Goal: Task Accomplishment & Management: Manage account settings

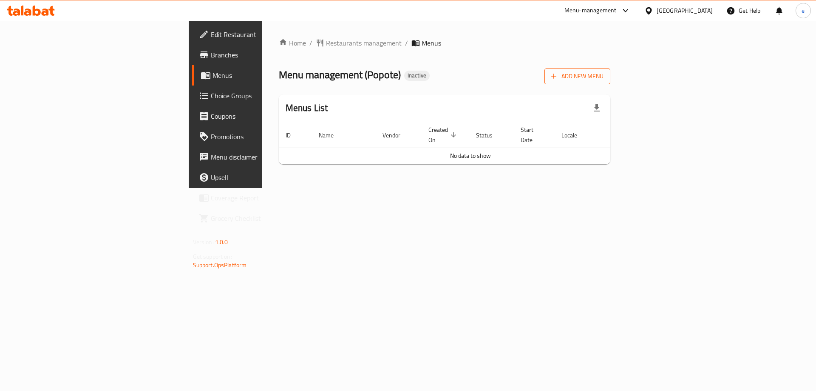
drag, startPoint x: 0, startPoint y: 0, endPoint x: 766, endPoint y: 80, distance: 770.4
click at [603, 80] on span "Add New Menu" at bounding box center [577, 76] width 52 height 11
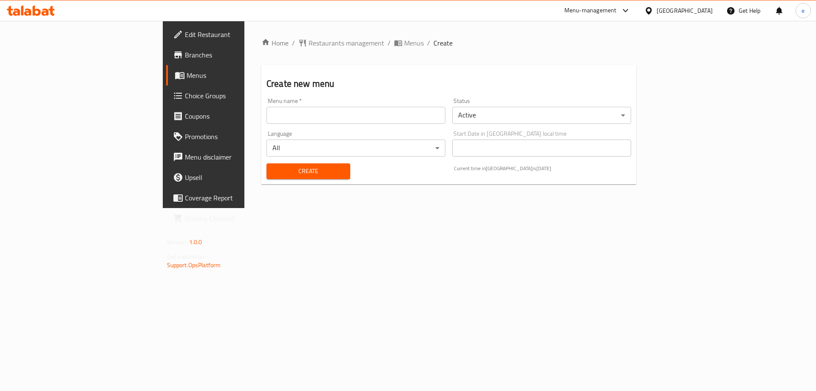
click at [266, 119] on input "text" at bounding box center [355, 115] width 179 height 17
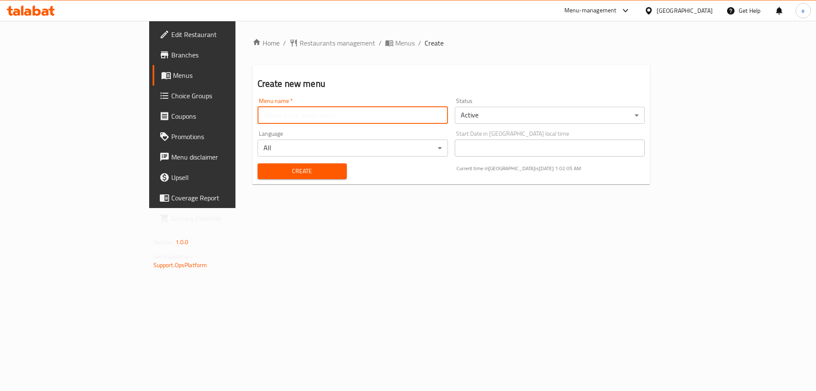
type input "Final Menu"
click at [264, 171] on span "Create" at bounding box center [302, 171] width 76 height 11
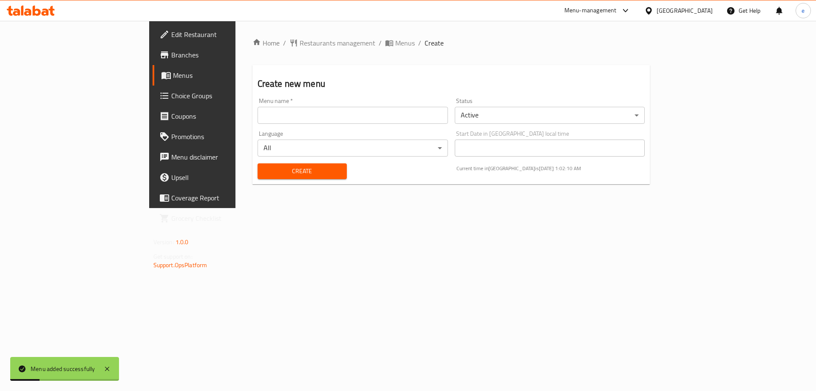
drag, startPoint x: 301, startPoint y: 41, endPoint x: 249, endPoint y: 11, distance: 60.5
click at [395, 41] on span "Menus" at bounding box center [405, 43] width 20 height 10
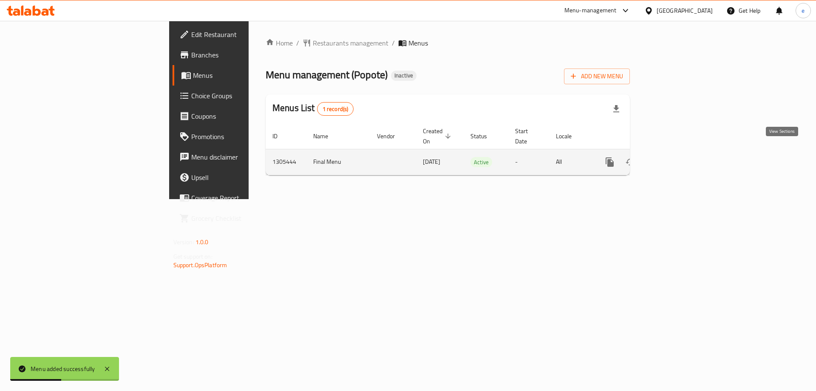
click at [676, 157] on icon "enhanced table" at bounding box center [671, 162] width 10 height 10
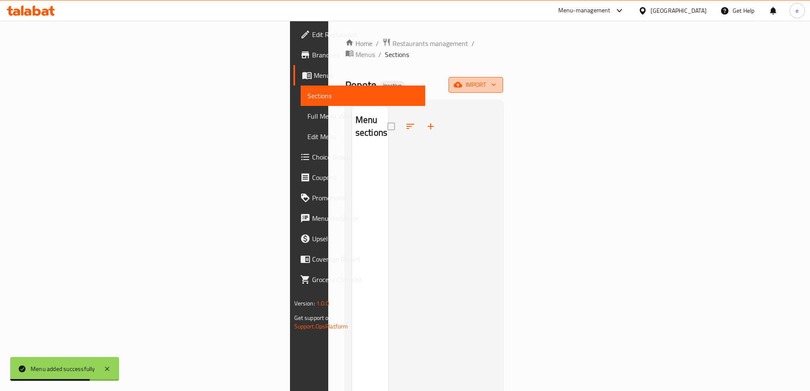
click at [462, 82] on icon "button" at bounding box center [457, 85] width 8 height 6
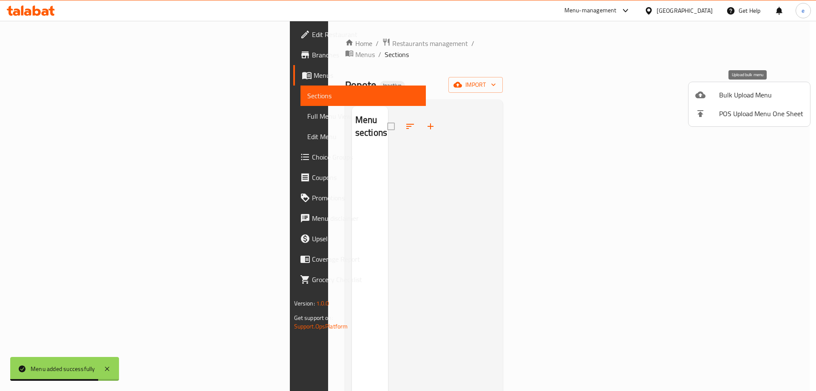
click at [755, 92] on span "Bulk Upload Menu" at bounding box center [761, 95] width 84 height 10
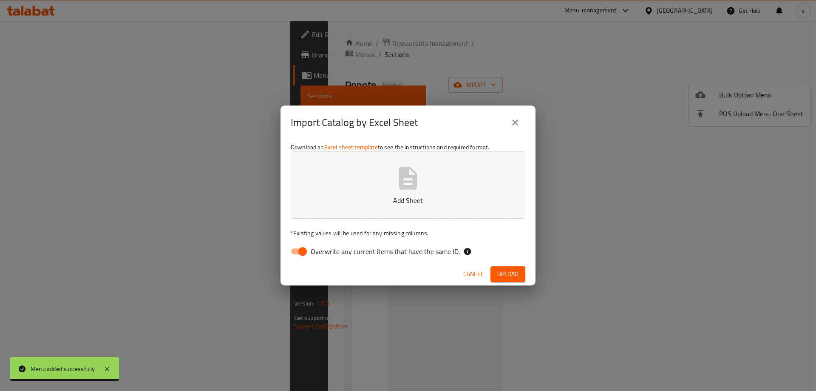
drag, startPoint x: 304, startPoint y: 247, endPoint x: 340, endPoint y: 213, distance: 49.3
click at [304, 247] on input "Overwrite any current items that have the same ID." at bounding box center [302, 251] width 48 height 16
checkbox input "false"
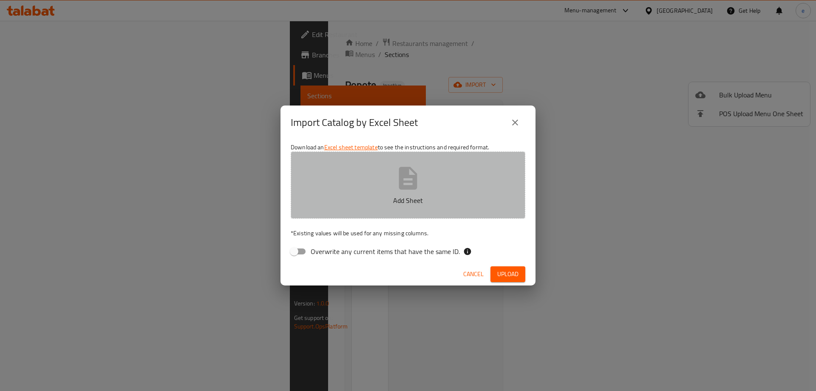
click at [361, 195] on p "Add Sheet" at bounding box center [408, 200] width 208 height 10
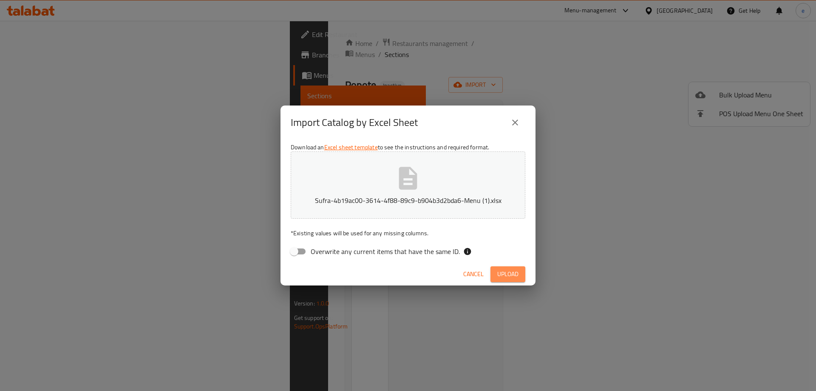
click at [492, 276] on button "Upload" at bounding box center [507, 274] width 35 height 16
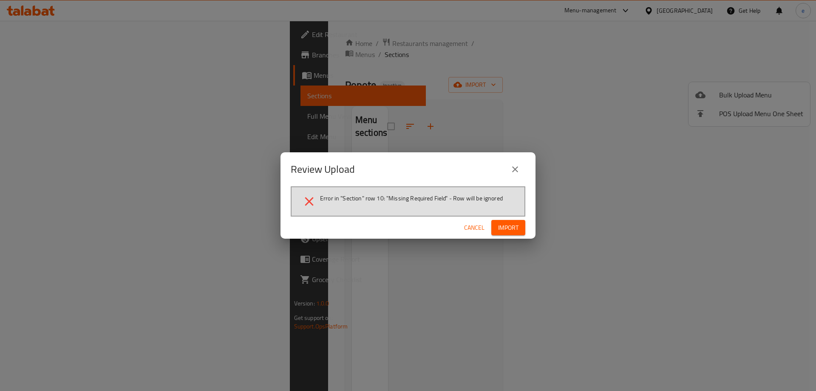
click at [504, 221] on button "Import" at bounding box center [508, 228] width 34 height 16
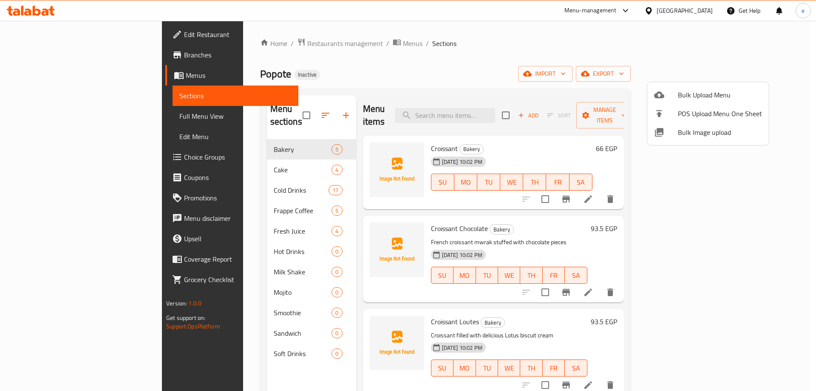
click at [259, 108] on div at bounding box center [408, 195] width 816 height 391
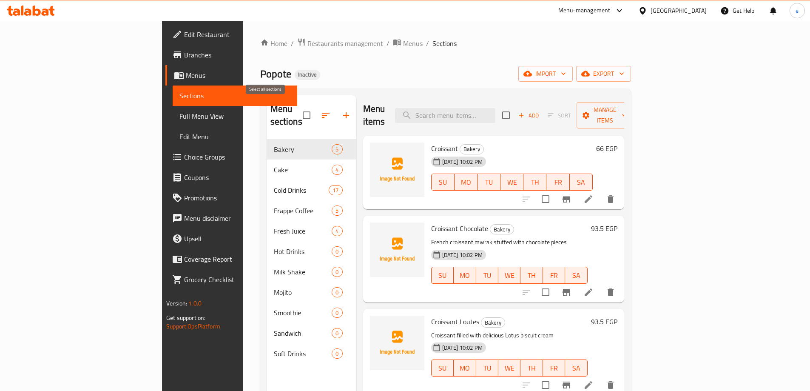
click at [297, 110] on input "checkbox" at bounding box center [306, 115] width 18 height 18
click at [297, 109] on input "checkbox" at bounding box center [306, 115] width 18 height 18
checkbox input "false"
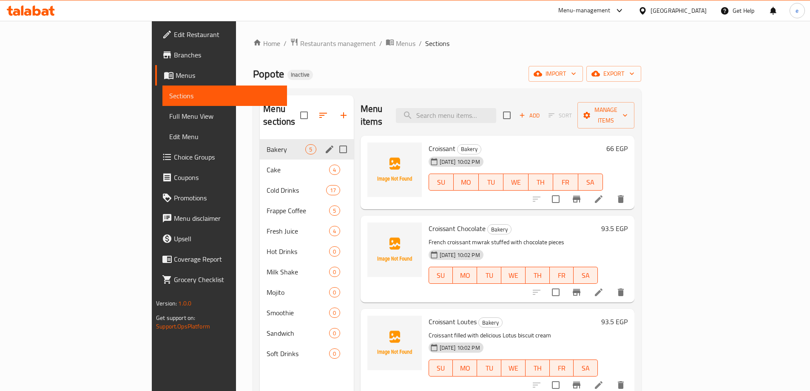
click at [334, 140] on input "Menu sections" at bounding box center [343, 149] width 18 height 18
checkbox input "true"
click at [290, 107] on input "checkbox" at bounding box center [299, 115] width 18 height 18
checkbox input "false"
click at [334, 140] on input "Menu sections" at bounding box center [343, 149] width 18 height 18
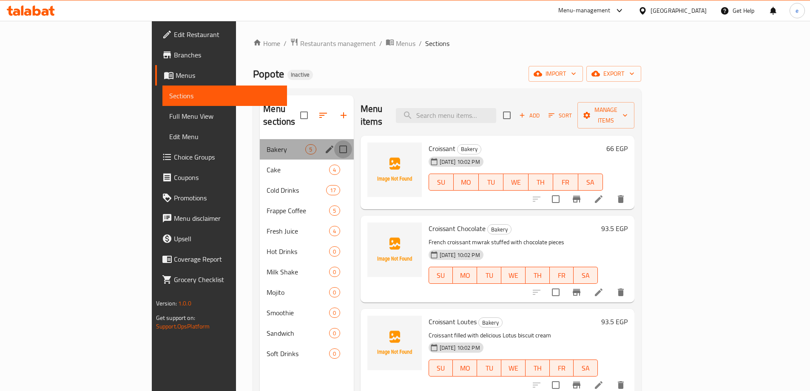
checkbox input "true"
click at [334, 161] on input "Menu sections" at bounding box center [343, 170] width 18 height 18
checkbox input "true"
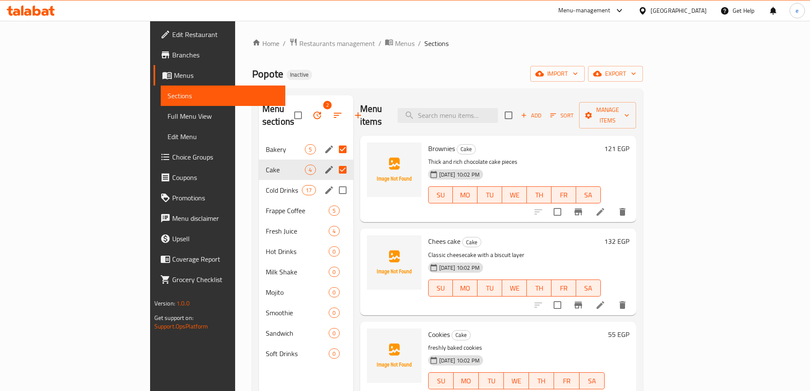
click at [334, 181] on input "Menu sections" at bounding box center [343, 190] width 18 height 18
checkbox input "true"
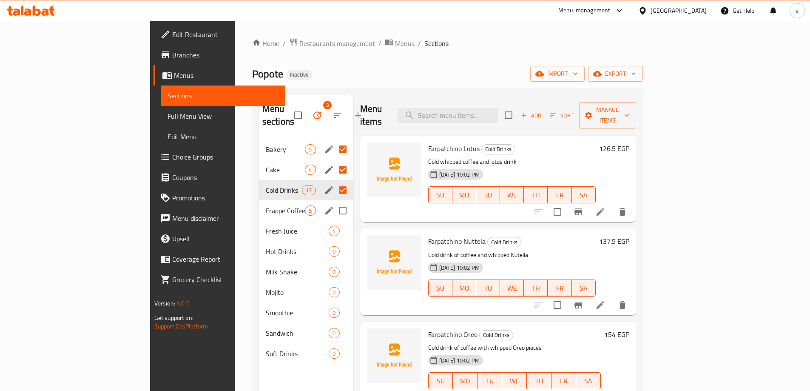
click at [334, 201] on input "Menu sections" at bounding box center [343, 210] width 18 height 18
checkbox input "true"
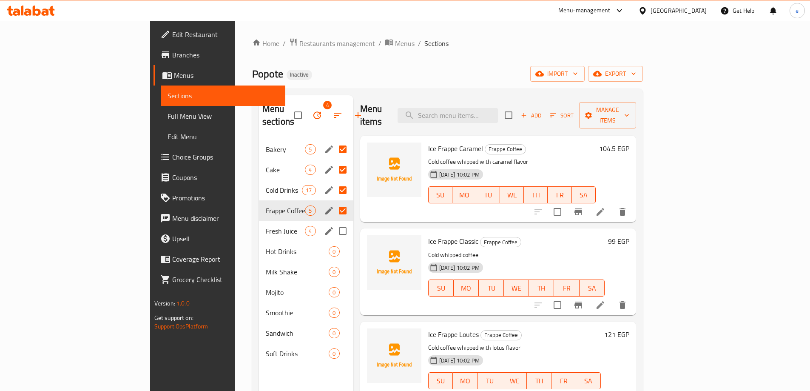
click at [334, 222] on input "Menu sections" at bounding box center [343, 231] width 18 height 18
checkbox input "true"
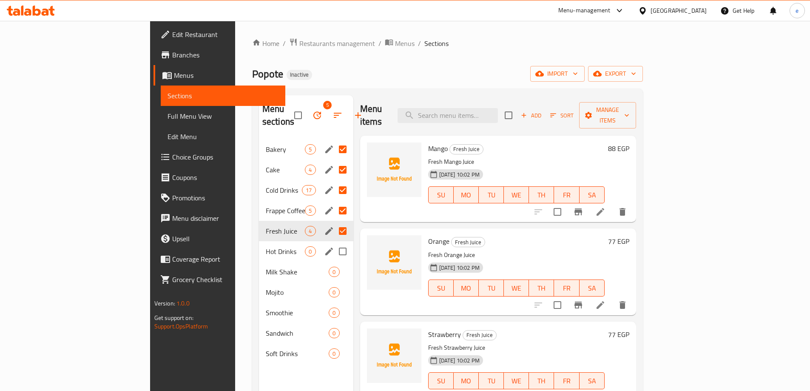
click at [334, 242] on input "Menu sections" at bounding box center [343, 251] width 18 height 18
checkbox input "true"
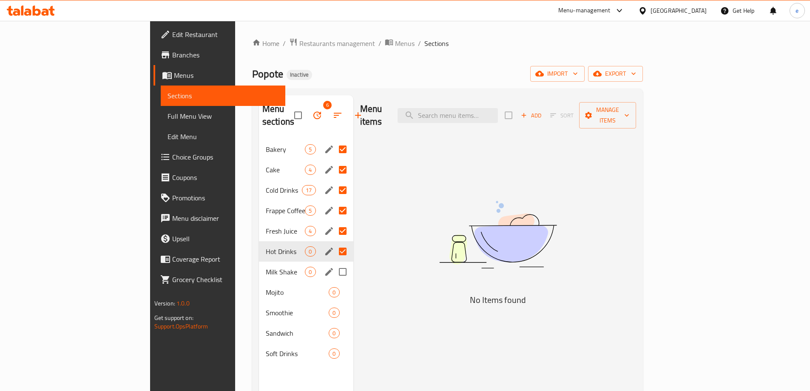
click at [334, 263] on input "Menu sections" at bounding box center [343, 272] width 18 height 18
checkbox input "true"
click at [334, 283] on input "Menu sections" at bounding box center [343, 292] width 18 height 18
checkbox input "true"
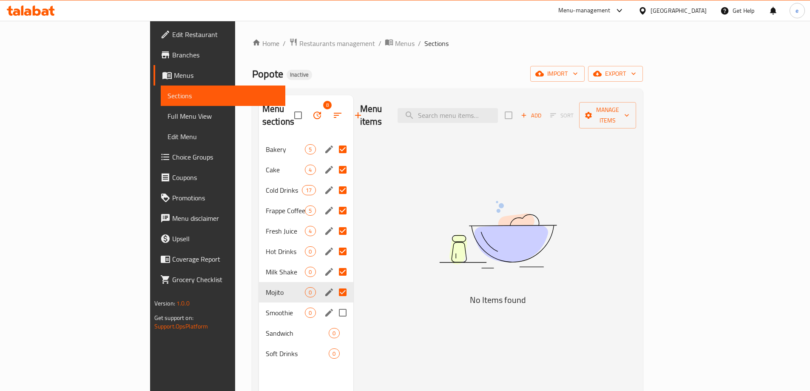
click at [334, 303] on input "Menu sections" at bounding box center [343, 312] width 18 height 18
checkbox input "true"
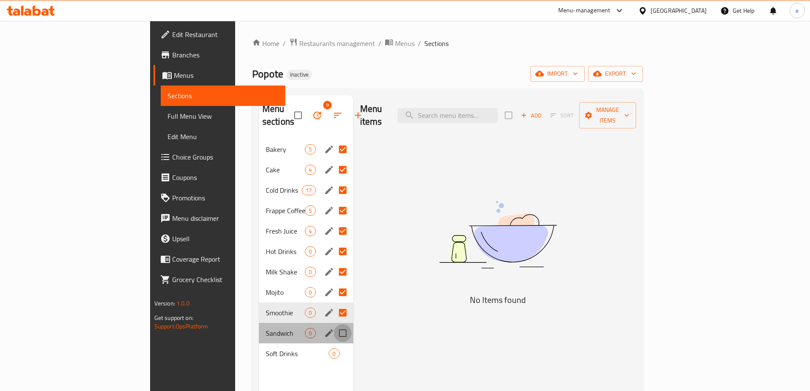
click at [334, 324] on input "Menu sections" at bounding box center [343, 333] width 18 height 18
checkbox input "true"
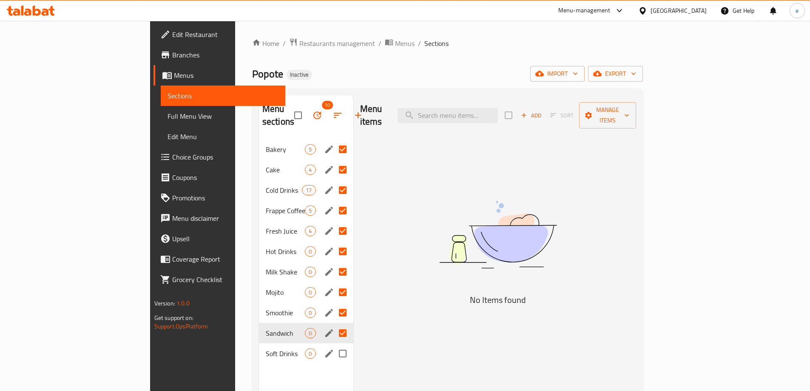
click at [334, 344] on input "Menu sections" at bounding box center [343, 353] width 18 height 18
checkbox input "true"
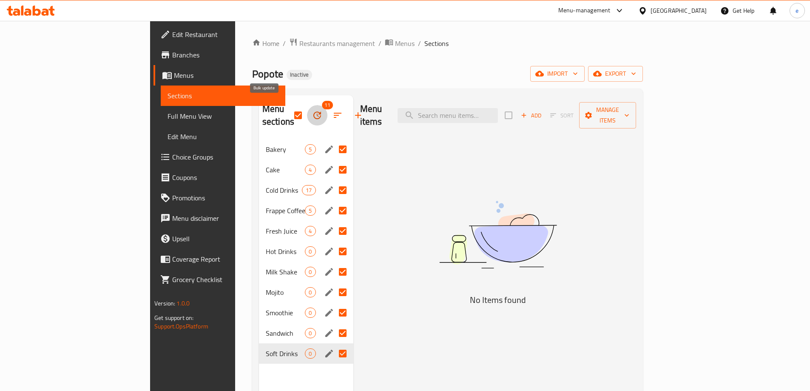
click at [312, 110] on icon "button" at bounding box center [317, 115] width 10 height 10
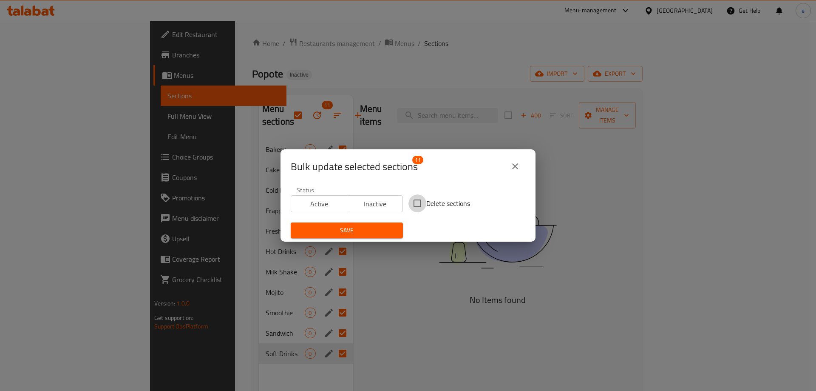
click at [412, 199] on input "Delete sections" at bounding box center [417, 203] width 18 height 18
checkbox input "true"
click at [365, 233] on span "Save" at bounding box center [346, 230] width 99 height 11
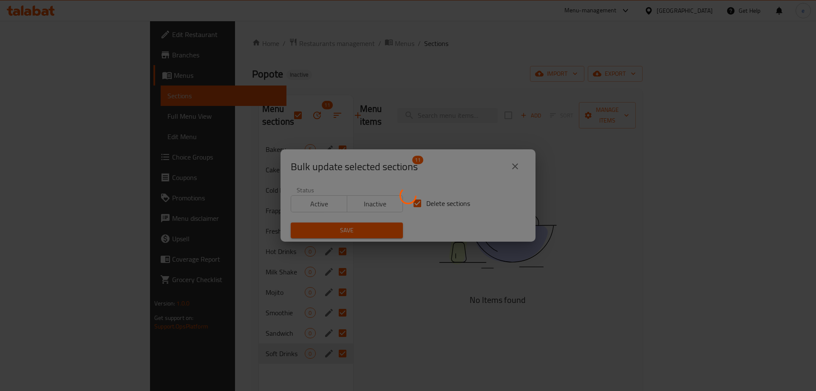
checkbox input "false"
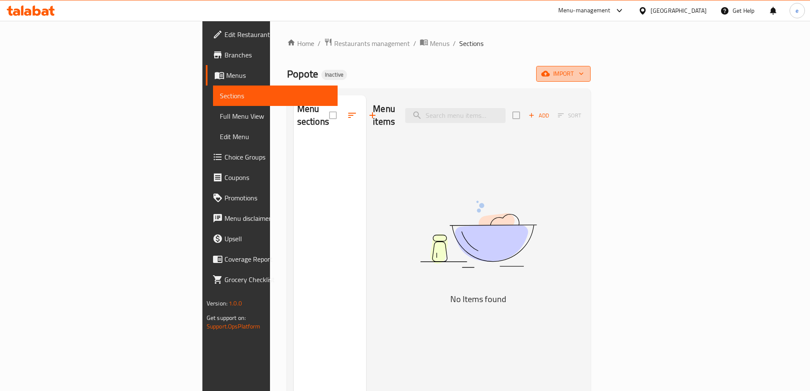
click at [583, 72] on span "import" at bounding box center [563, 73] width 41 height 11
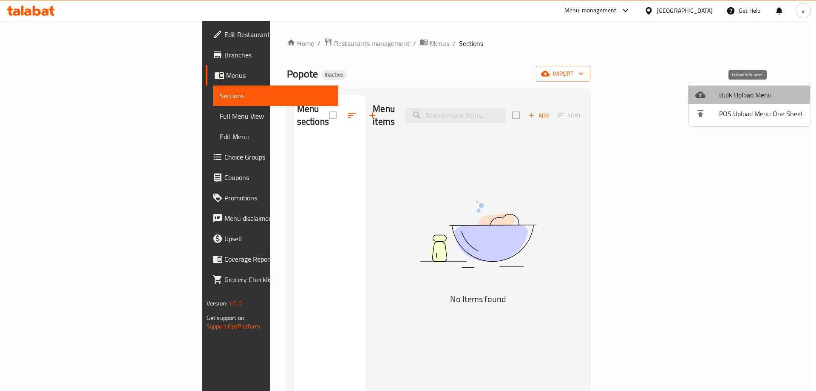
click at [745, 92] on span "Bulk Upload Menu" at bounding box center [761, 95] width 84 height 10
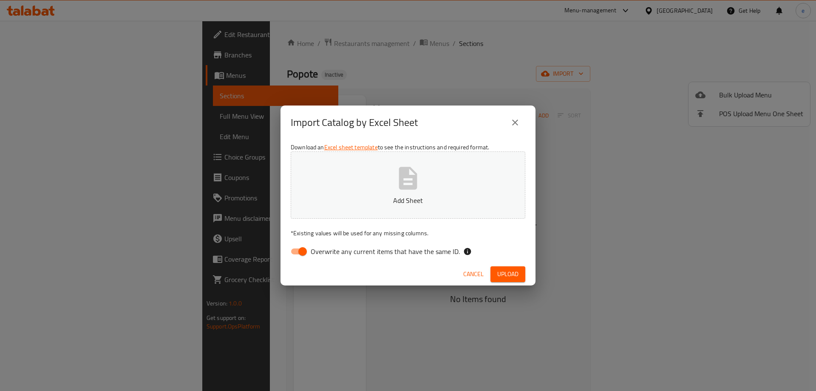
click at [300, 251] on input "Overwrite any current items that have the same ID." at bounding box center [302, 251] width 48 height 16
checkbox input "false"
click at [422, 191] on button "Add Sheet" at bounding box center [408, 184] width 235 height 67
click at [501, 269] on span "Upload" at bounding box center [507, 274] width 21 height 11
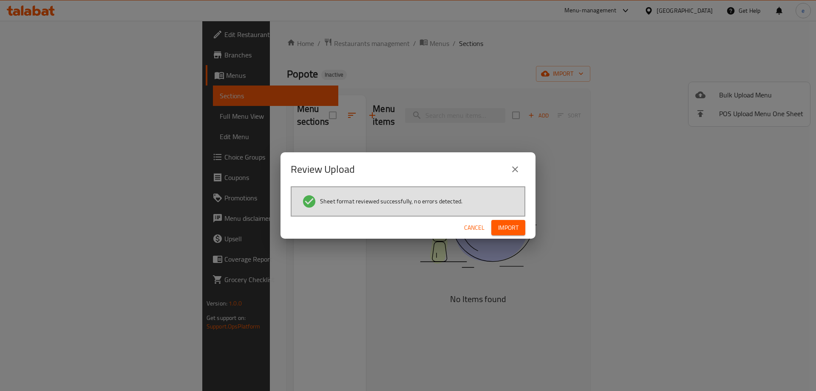
click at [506, 230] on span "Import" at bounding box center [508, 227] width 20 height 11
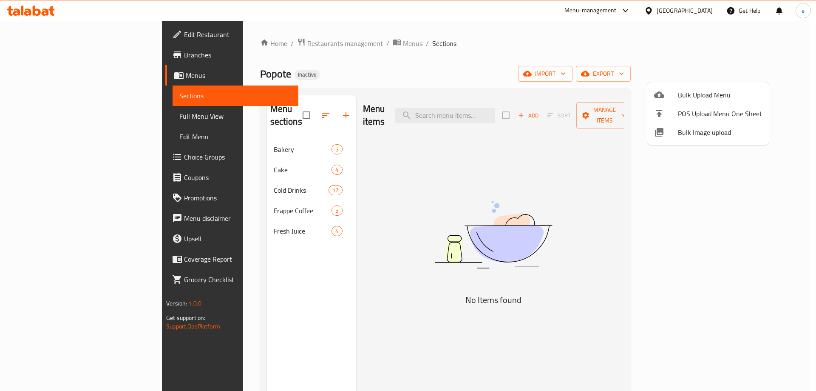
click at [39, 111] on div at bounding box center [408, 195] width 816 height 391
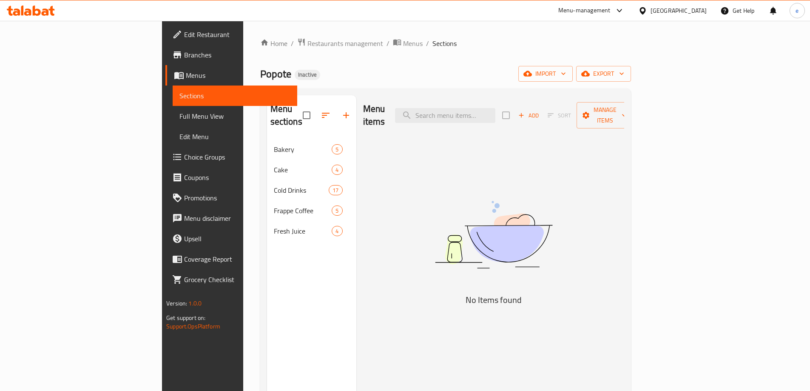
click at [179, 111] on span "Full Menu View" at bounding box center [234, 116] width 111 height 10
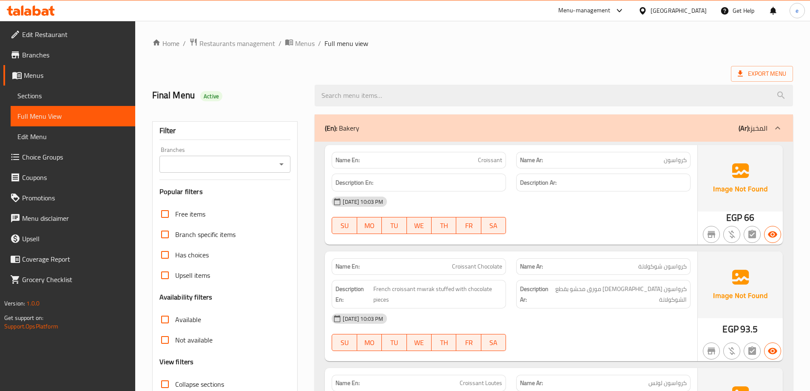
scroll to position [226, 0]
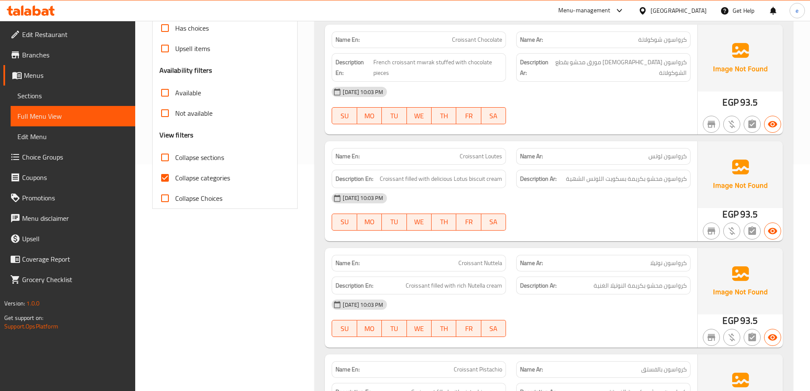
click at [159, 175] on input "Collapse categories" at bounding box center [165, 177] width 20 height 20
checkbox input "false"
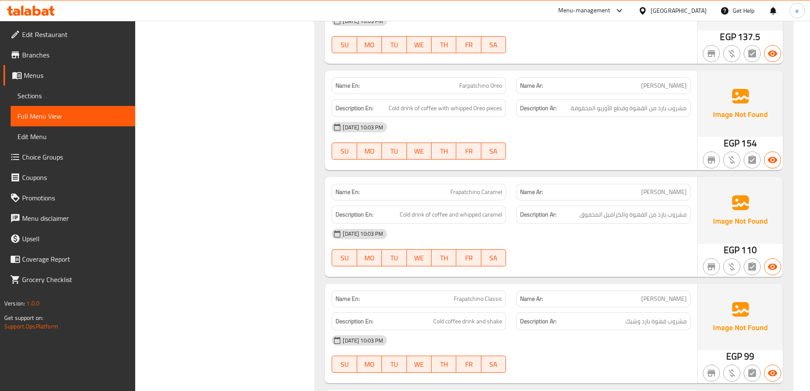
scroll to position [1473, 0]
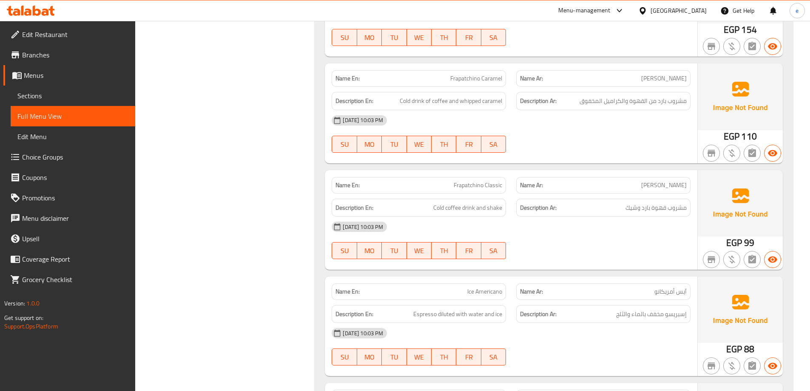
copy span "Frapatchino Classic"
click at [63, 98] on span "Sections" at bounding box center [72, 96] width 111 height 10
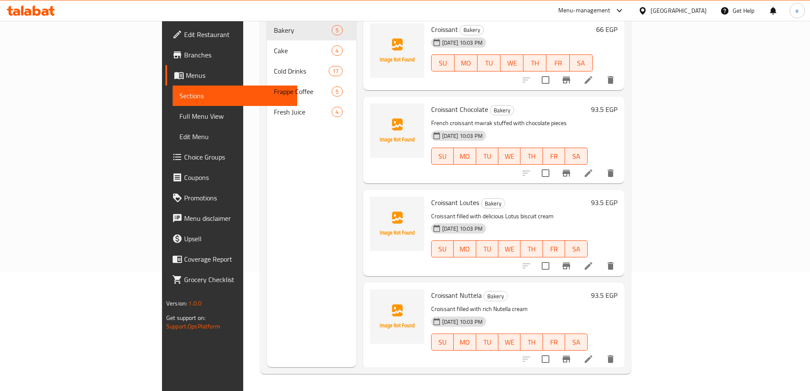
scroll to position [119, 0]
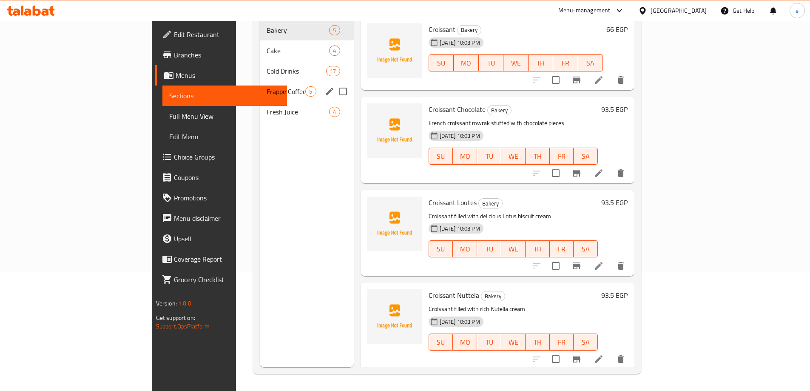
click at [266, 86] on span "Frappe Coffee" at bounding box center [285, 91] width 39 height 10
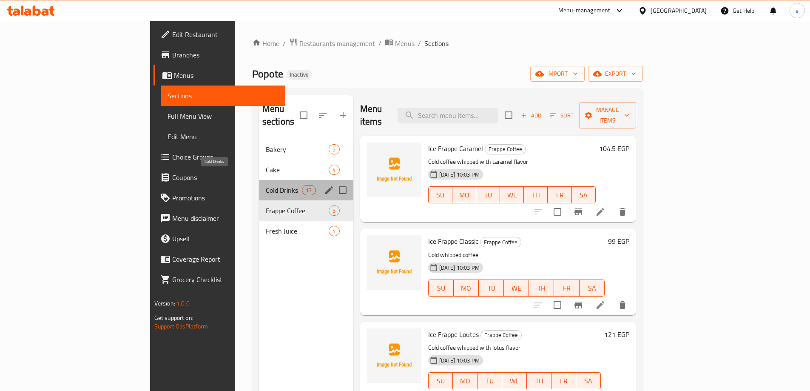
drag, startPoint x: 190, startPoint y: 176, endPoint x: 200, endPoint y: 192, distance: 19.2
click at [266, 185] on span "Cold Drinks" at bounding box center [284, 190] width 36 height 10
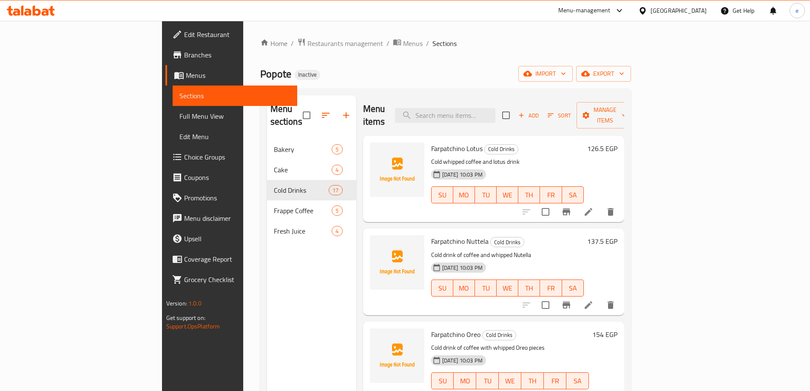
scroll to position [216, 0]
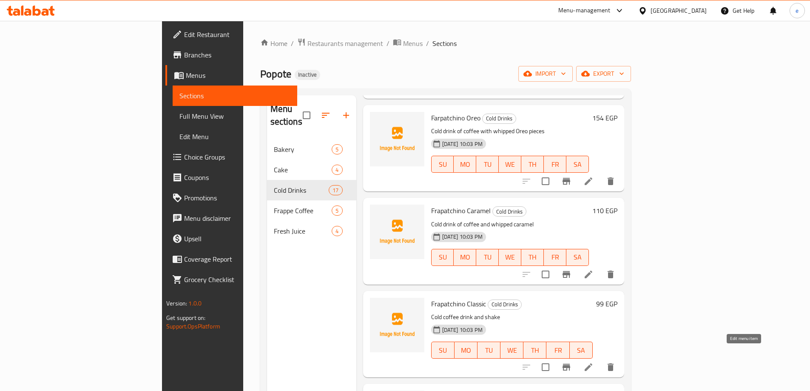
click at [593, 362] on icon at bounding box center [588, 367] width 10 height 10
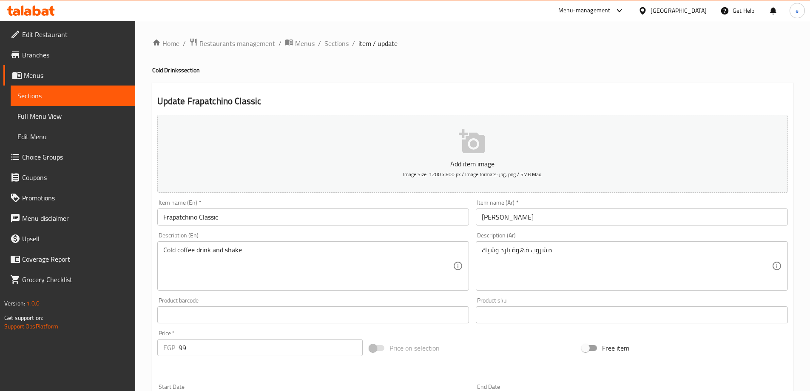
click at [488, 254] on textarea "مشروب قهوة بارد وشيك" at bounding box center [626, 266] width 290 height 40
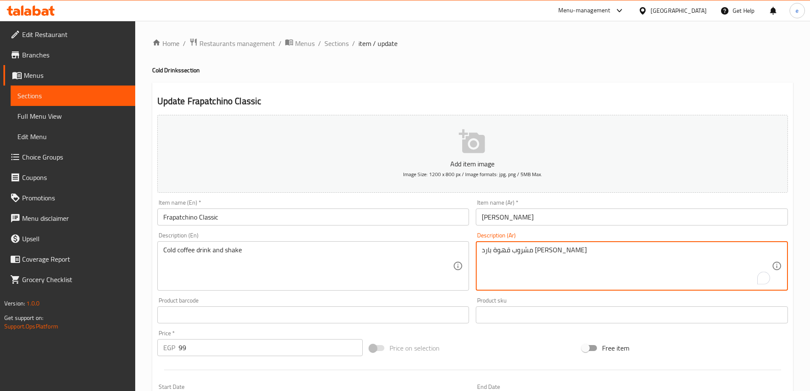
type textarea "مشروب قهوة بارد [PERSON_NAME]"
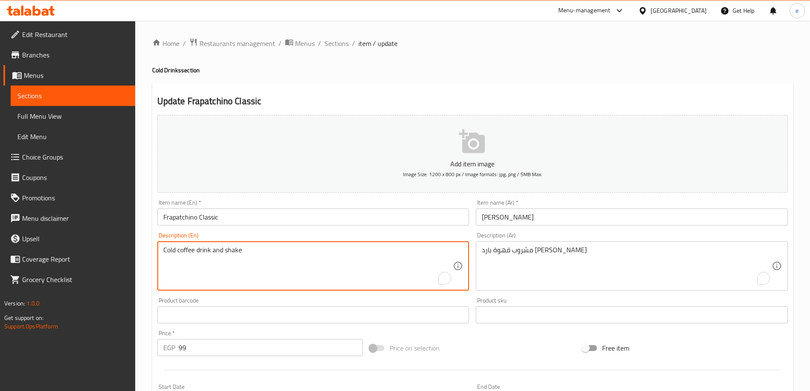
click at [288, 262] on textarea "Cold coffee drink and shake" at bounding box center [308, 266] width 290 height 40
paste textarea "and whipped coffee drink"
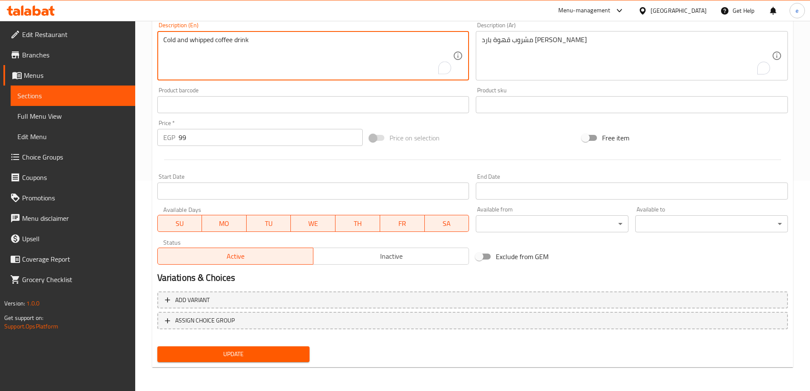
type textarea "Cold and whipped coffee drink"
click at [221, 358] on span "Update" at bounding box center [233, 353] width 139 height 11
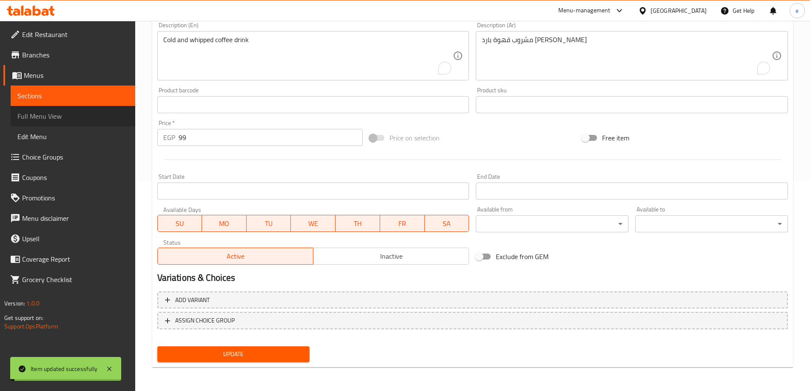
click at [62, 123] on link "Full Menu View" at bounding box center [73, 116] width 125 height 20
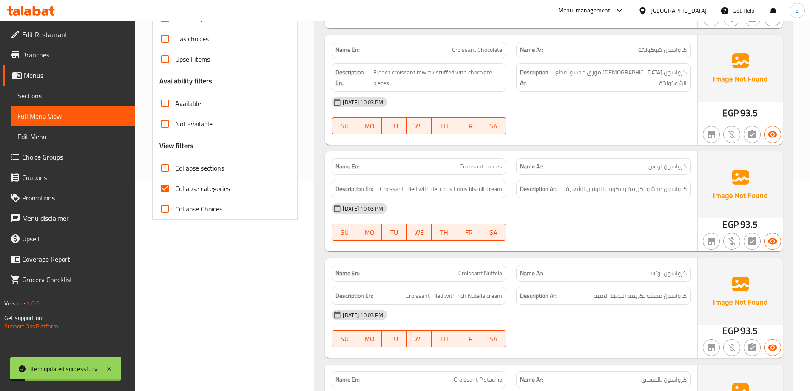
click at [177, 190] on span "Collapse categories" at bounding box center [202, 188] width 55 height 10
click at [175, 190] on input "Collapse categories" at bounding box center [165, 188] width 20 height 20
checkbox input "false"
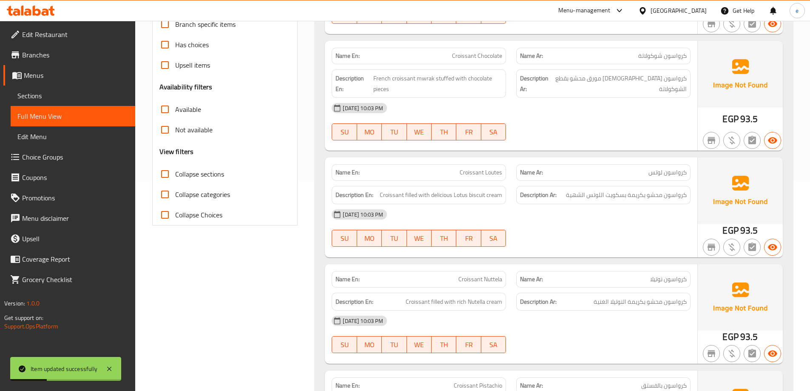
scroll to position [1461, 0]
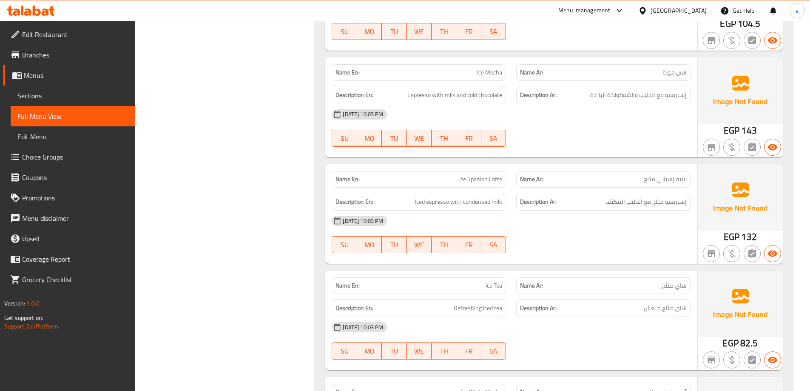
scroll to position [2140, 0]
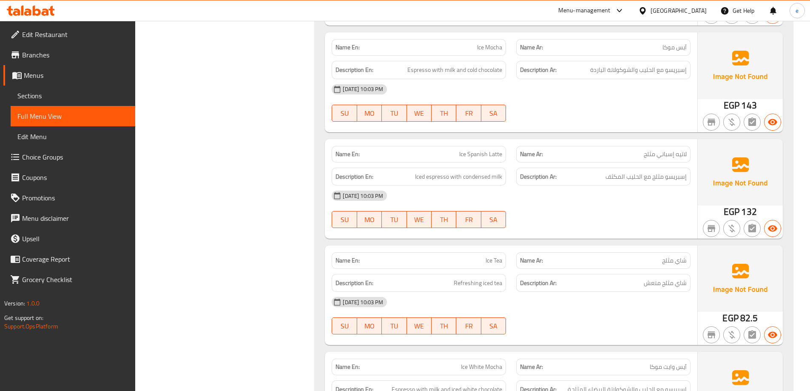
click at [484, 150] on span "Ice Spanish Latte" at bounding box center [480, 154] width 43 height 9
copy span "Ice Spanish Latte"
click at [45, 98] on span "Sections" at bounding box center [72, 96] width 111 height 10
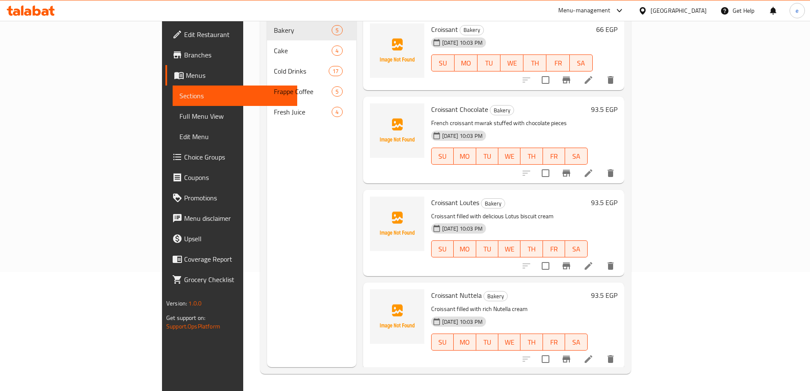
scroll to position [119, 0]
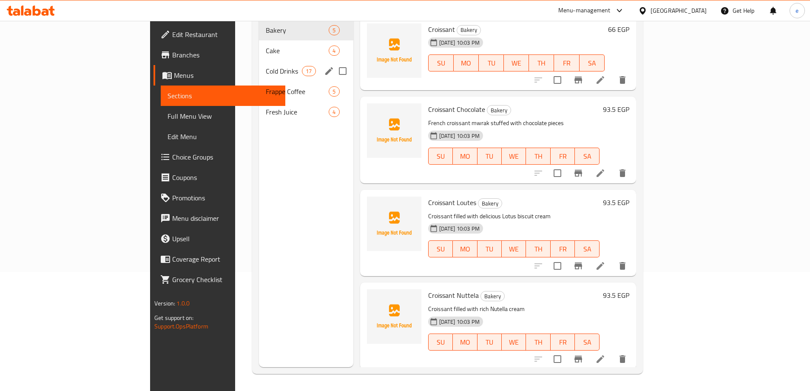
click at [259, 65] on div "Cold Drinks 17" at bounding box center [306, 71] width 94 height 20
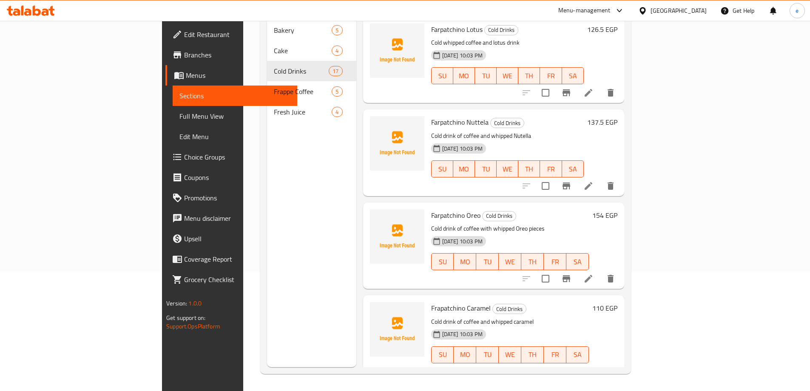
scroll to position [773, 0]
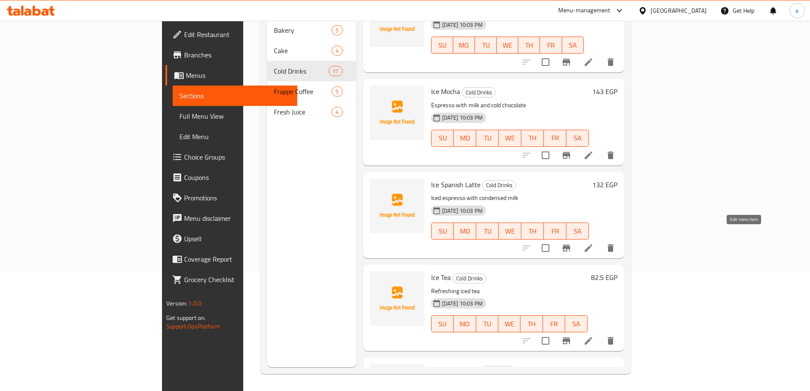
click at [593, 243] on icon at bounding box center [588, 248] width 10 height 10
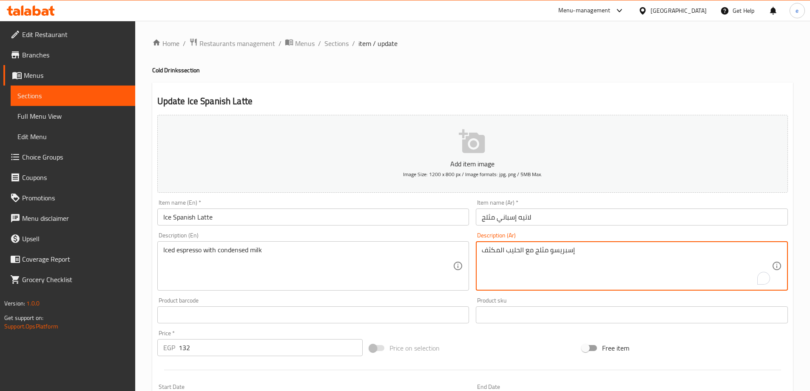
click at [648, 255] on textarea "إسبريسو مثلج مع الحليب المكثف" at bounding box center [626, 266] width 290 height 40
paste textarea "الحليب المكثف المثلج"
type textarea "إسبريسو مع الحليب المكثف المثلج."
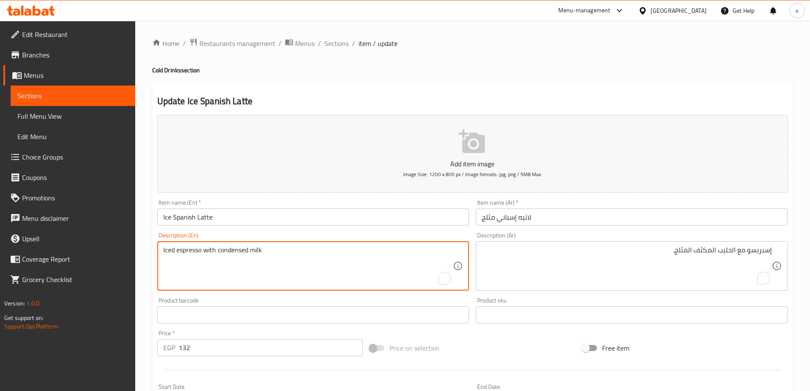
drag, startPoint x: 177, startPoint y: 250, endPoint x: 152, endPoint y: 249, distance: 25.5
click at [200, 255] on textarea "Espresso with condensed milk" at bounding box center [308, 266] width 290 height 40
click at [272, 257] on textarea "Espresso with ice condensed milk" at bounding box center [308, 266] width 290 height 40
click at [212, 249] on textarea "Espresso with ice condensed milk." at bounding box center [308, 266] width 290 height 40
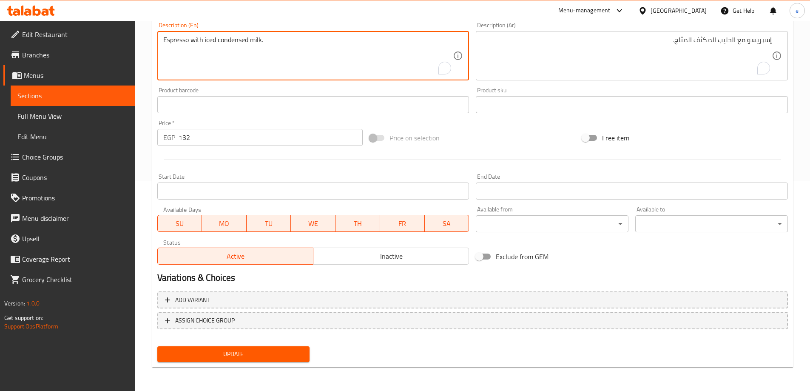
type textarea "Espresso with iced condensed milk."
click at [224, 352] on span "Update" at bounding box center [233, 353] width 139 height 11
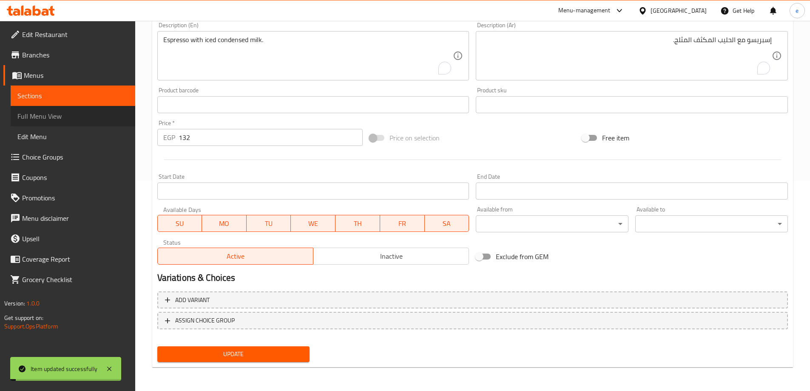
click at [63, 118] on span "Full Menu View" at bounding box center [72, 116] width 111 height 10
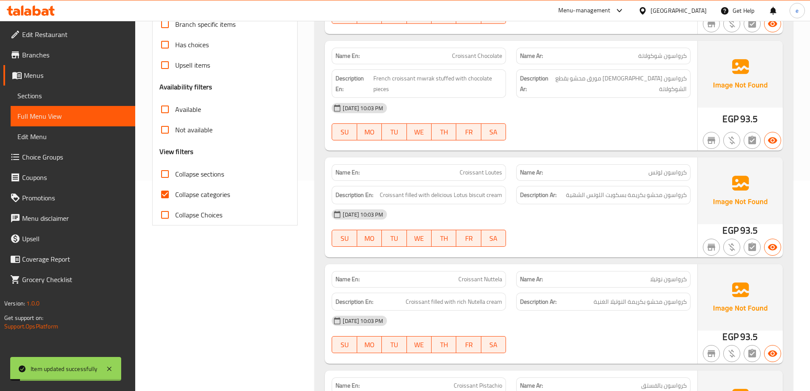
click at [179, 196] on span "Collapse categories" at bounding box center [202, 194] width 55 height 10
click at [175, 196] on input "Collapse categories" at bounding box center [165, 194] width 20 height 20
checkbox input "false"
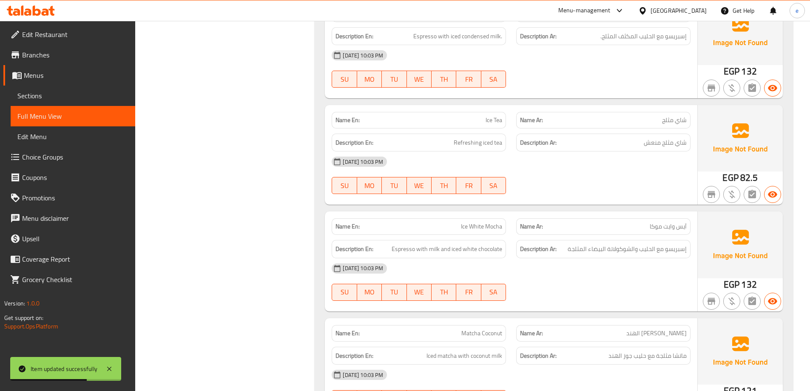
scroll to position [2323, 0]
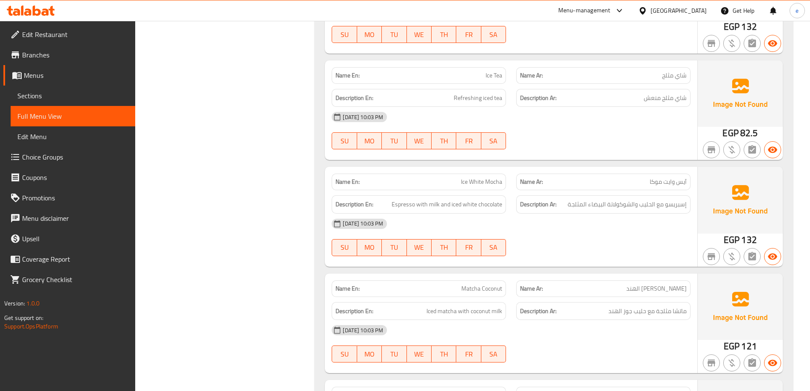
click at [90, 97] on span "Sections" at bounding box center [72, 96] width 111 height 10
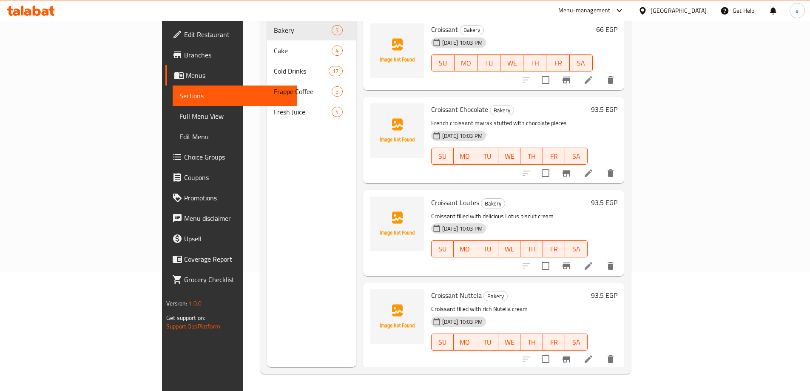
scroll to position [119, 0]
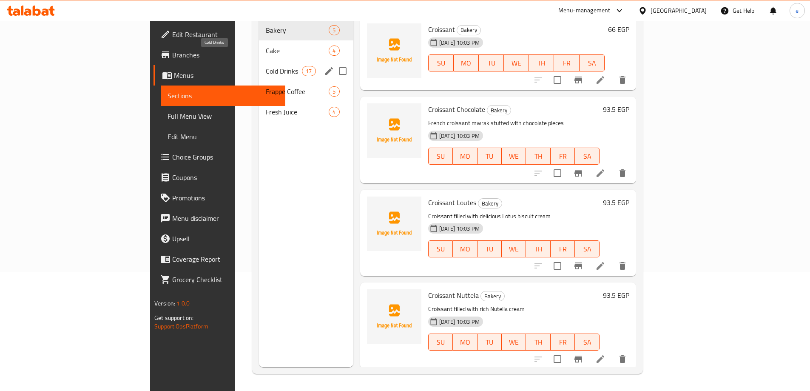
click at [266, 66] on span "Cold Drinks" at bounding box center [284, 71] width 36 height 10
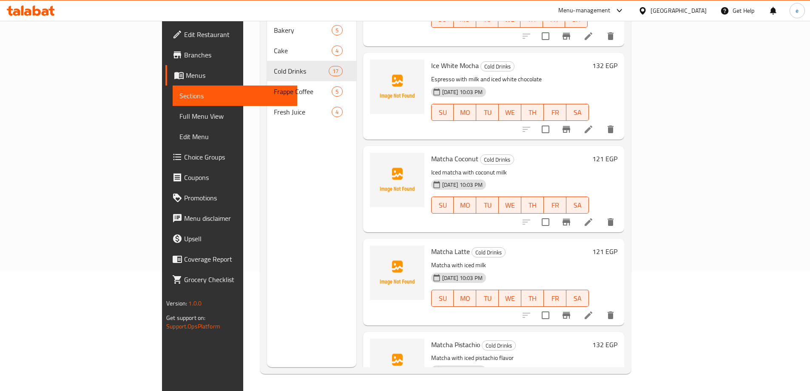
scroll to position [982, 0]
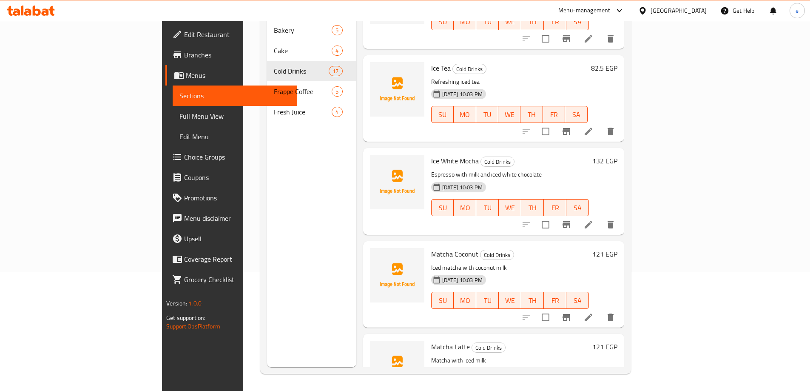
click at [593, 312] on icon at bounding box center [588, 317] width 10 height 10
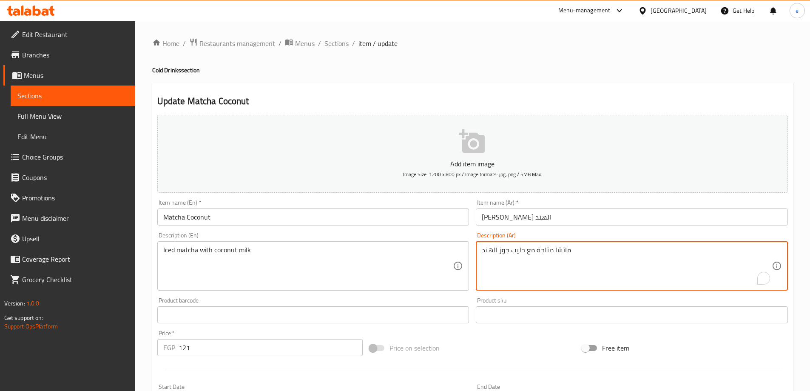
click at [560, 258] on textarea "ماتشا مثلجة مع حليب جوز الهند" at bounding box center [626, 266] width 290 height 40
paste textarea "حليب جوز الهند المثلج"
type textarea "ماتشا مع حليب جوز الهند المثلج."
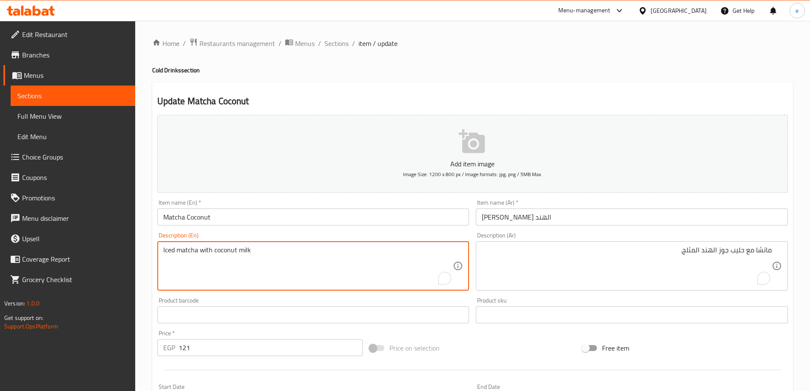
click at [294, 271] on textarea "Iced matcha with coconut milk" at bounding box center [308, 266] width 290 height 40
paste textarea "Matcha with iced"
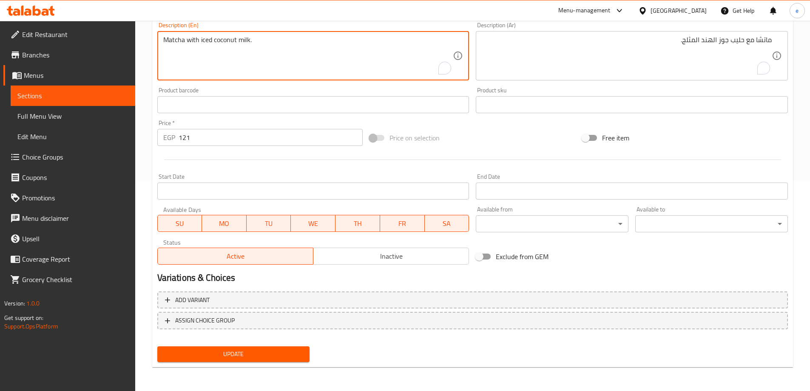
type textarea "Matcha with iced coconut milk."
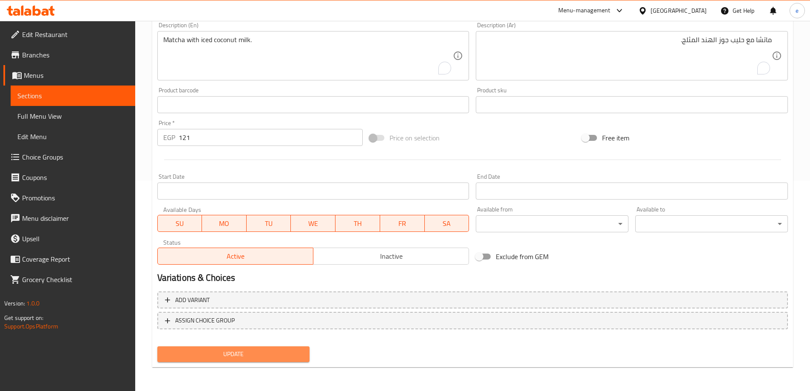
click at [259, 359] on button "Update" at bounding box center [233, 354] width 153 height 16
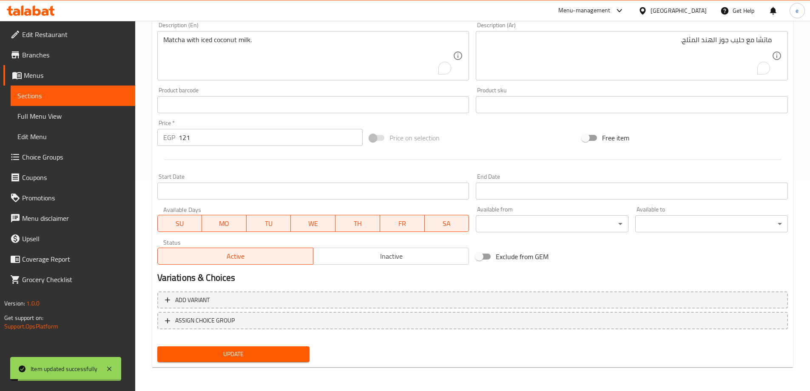
click at [74, 122] on link "Full Menu View" at bounding box center [73, 116] width 125 height 20
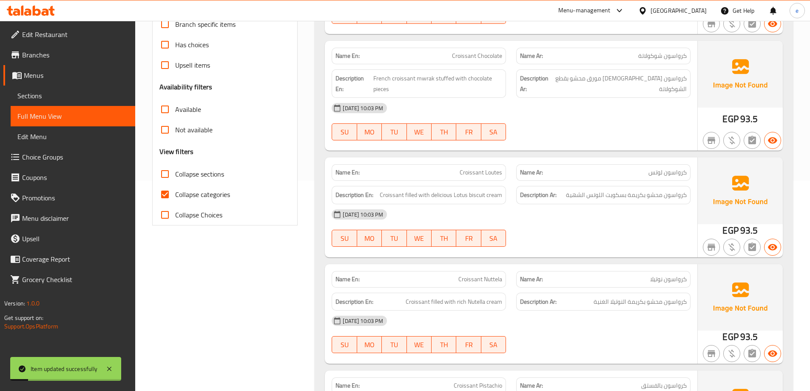
click at [168, 194] on input "Collapse categories" at bounding box center [165, 194] width 20 height 20
checkbox input "false"
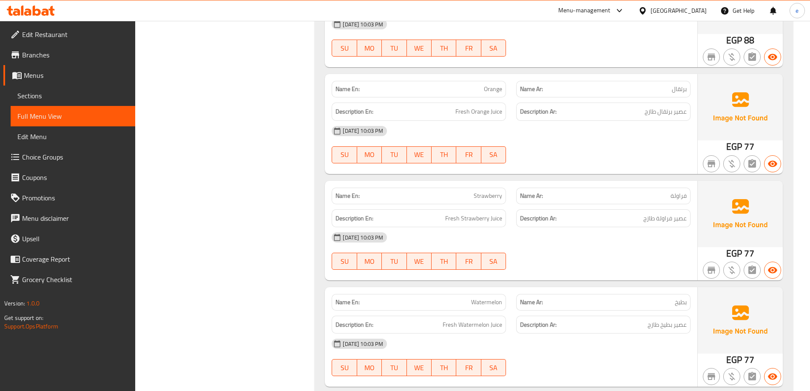
scroll to position [3715, 0]
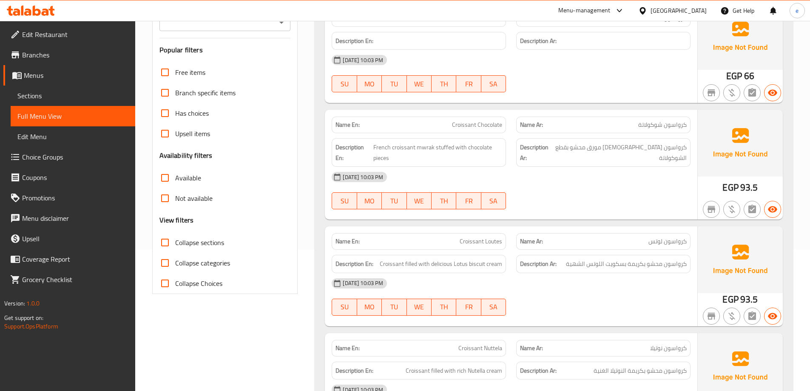
scroll to position [340, 0]
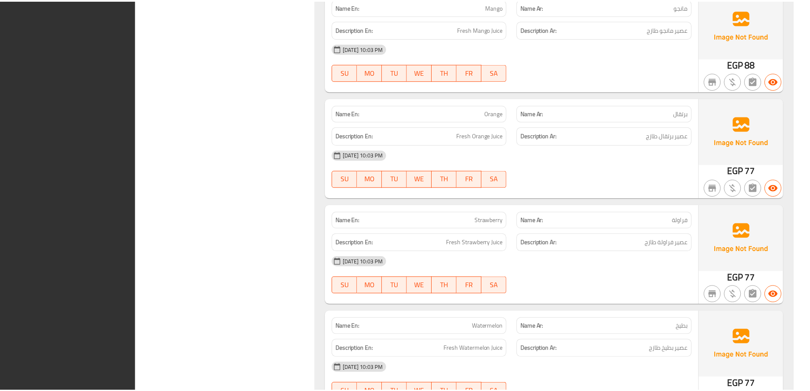
scroll to position [3715, 0]
